Goal: Task Accomplishment & Management: Manage account settings

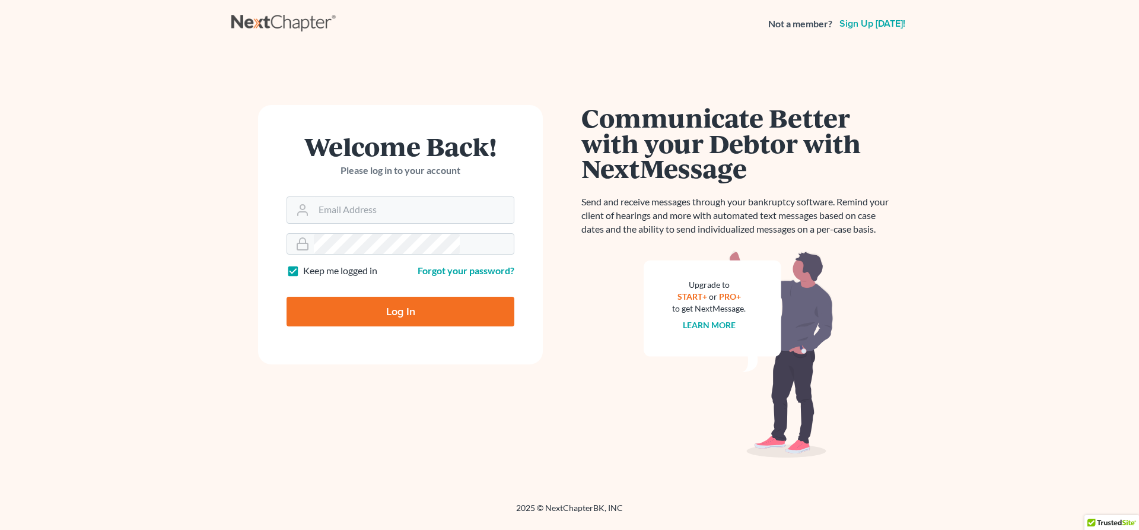
click at [369, 197] on input "Email Address" at bounding box center [414, 210] width 200 height 26
type input "jeffsw@4bankruptcy.com"
click at [401, 297] on input "Log In" at bounding box center [401, 312] width 228 height 30
type input "Thinking..."
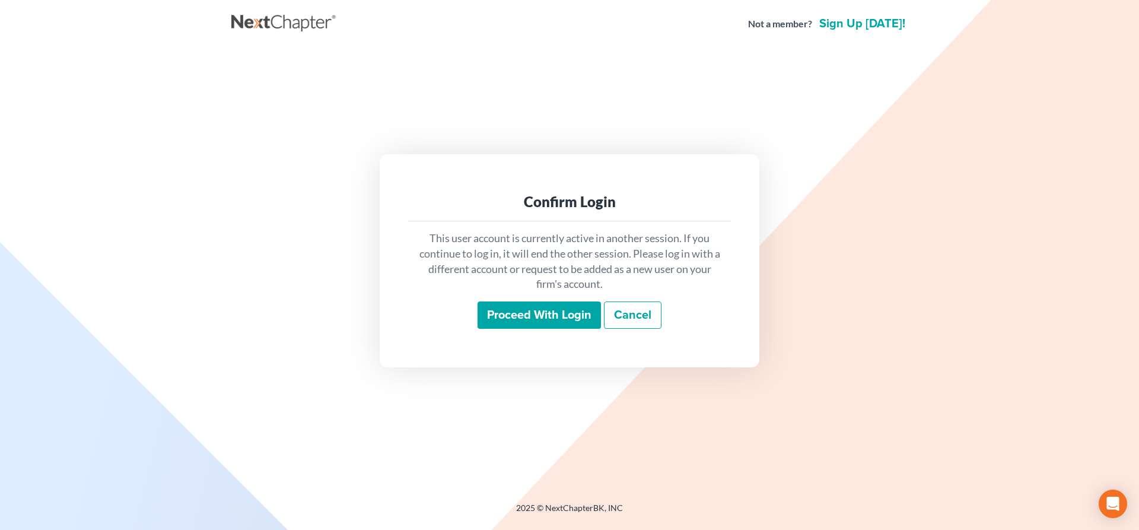
click at [571, 312] on input "Proceed with login" at bounding box center [539, 314] width 123 height 27
